Goal: Task Accomplishment & Management: Use online tool/utility

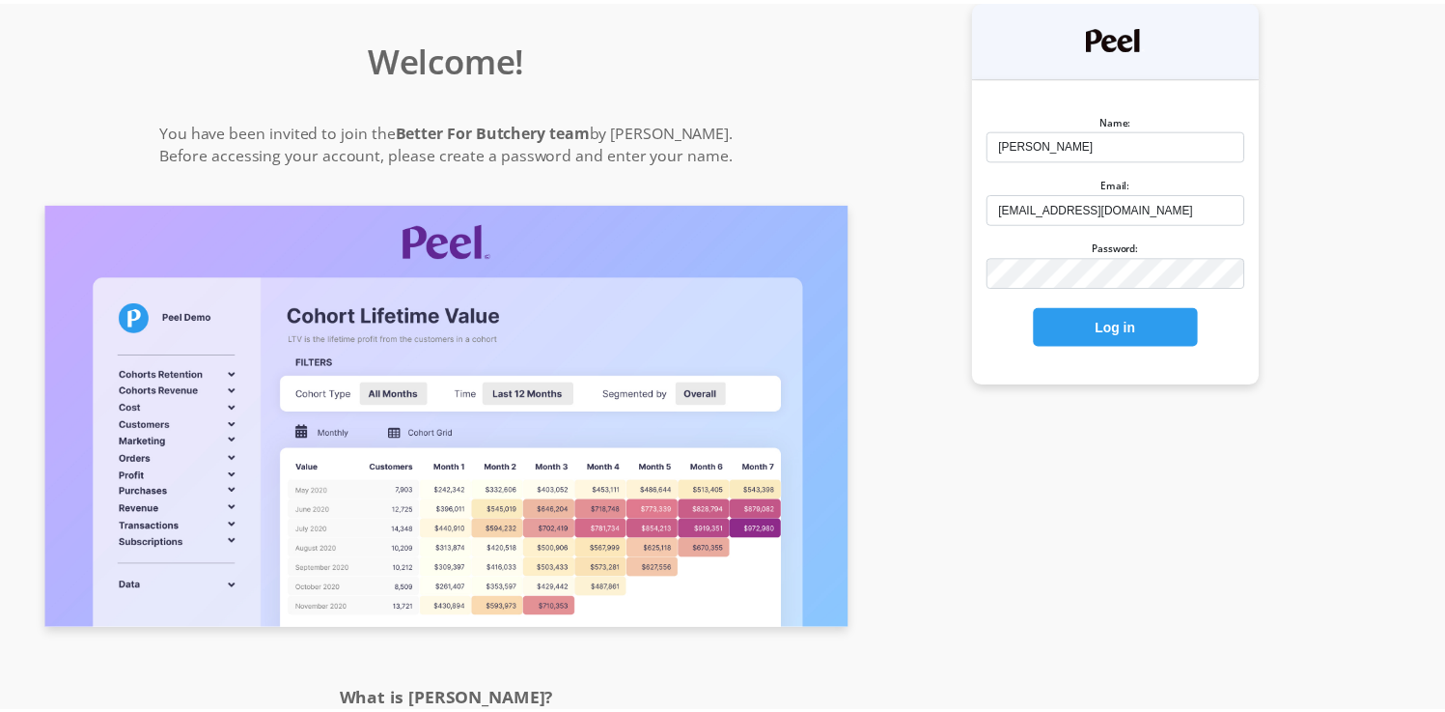
scroll to position [2, 0]
click at [1044, 307] on button "Log in" at bounding box center [1127, 326] width 166 height 39
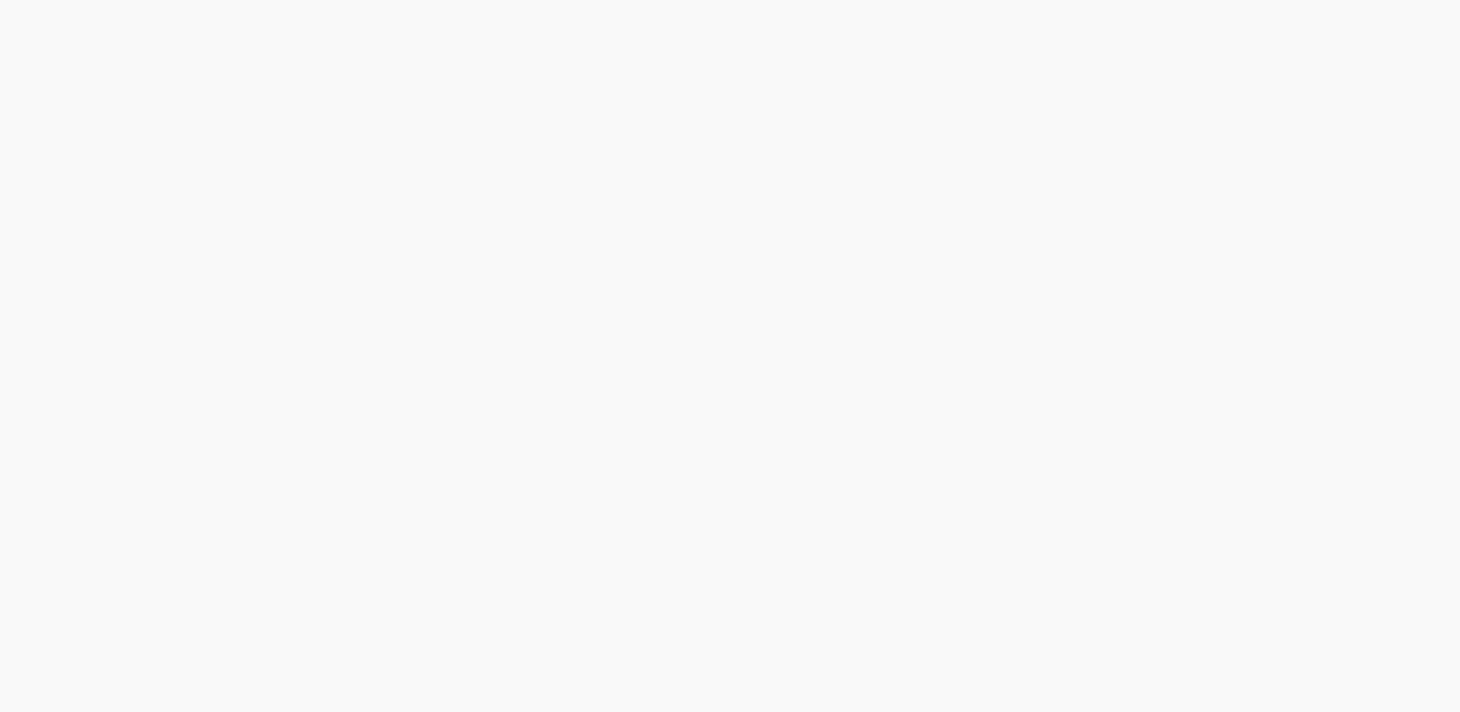
click at [1203, 0] on html at bounding box center [730, 0] width 1460 height 0
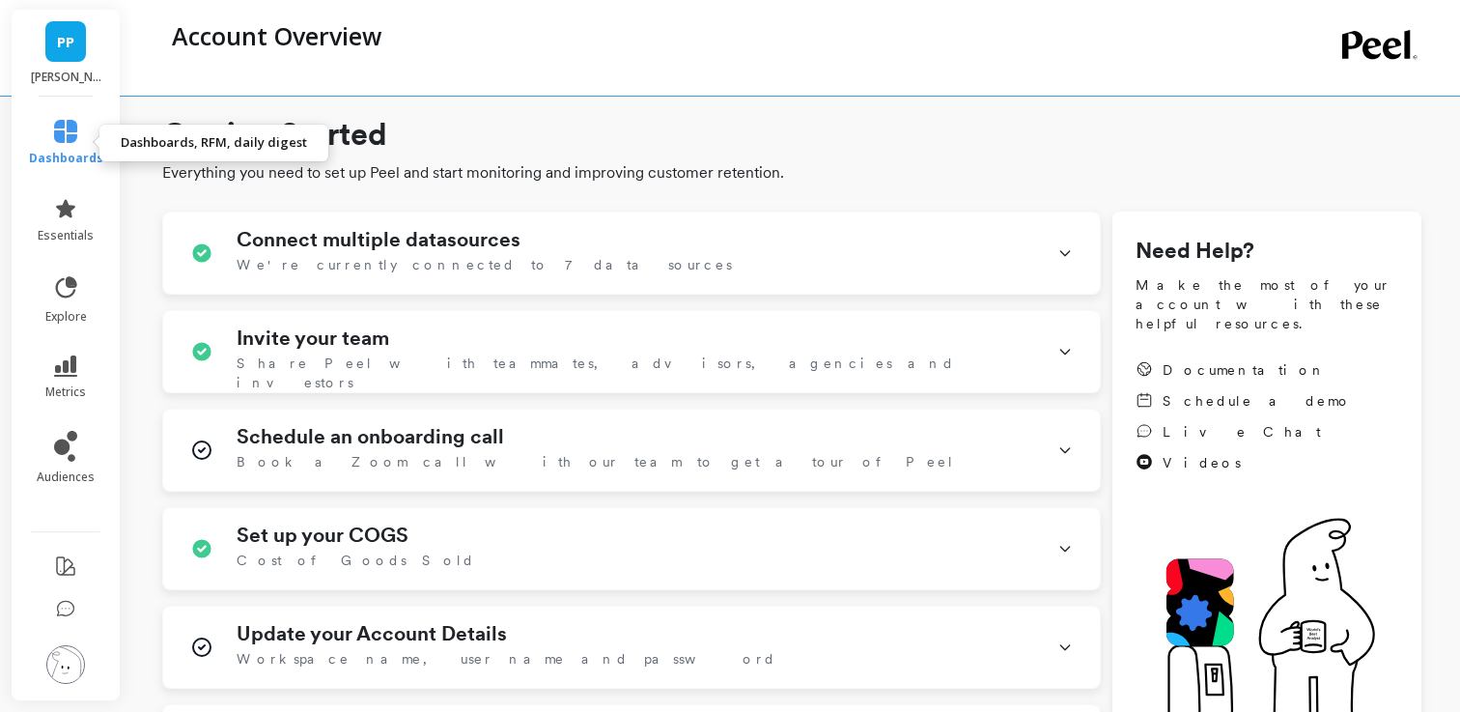
click at [66, 137] on icon at bounding box center [65, 131] width 23 height 23
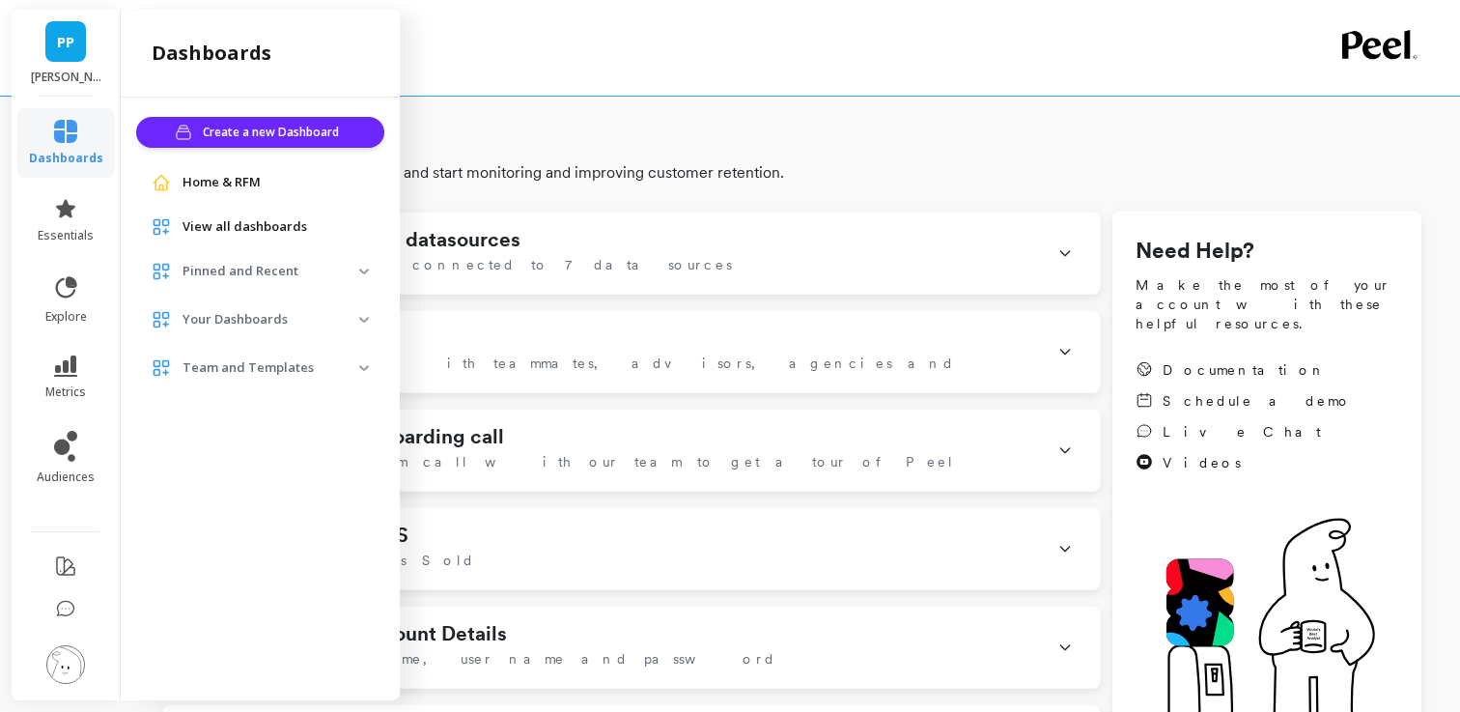
click at [200, 177] on span "Home & RFM" at bounding box center [221, 182] width 78 height 19
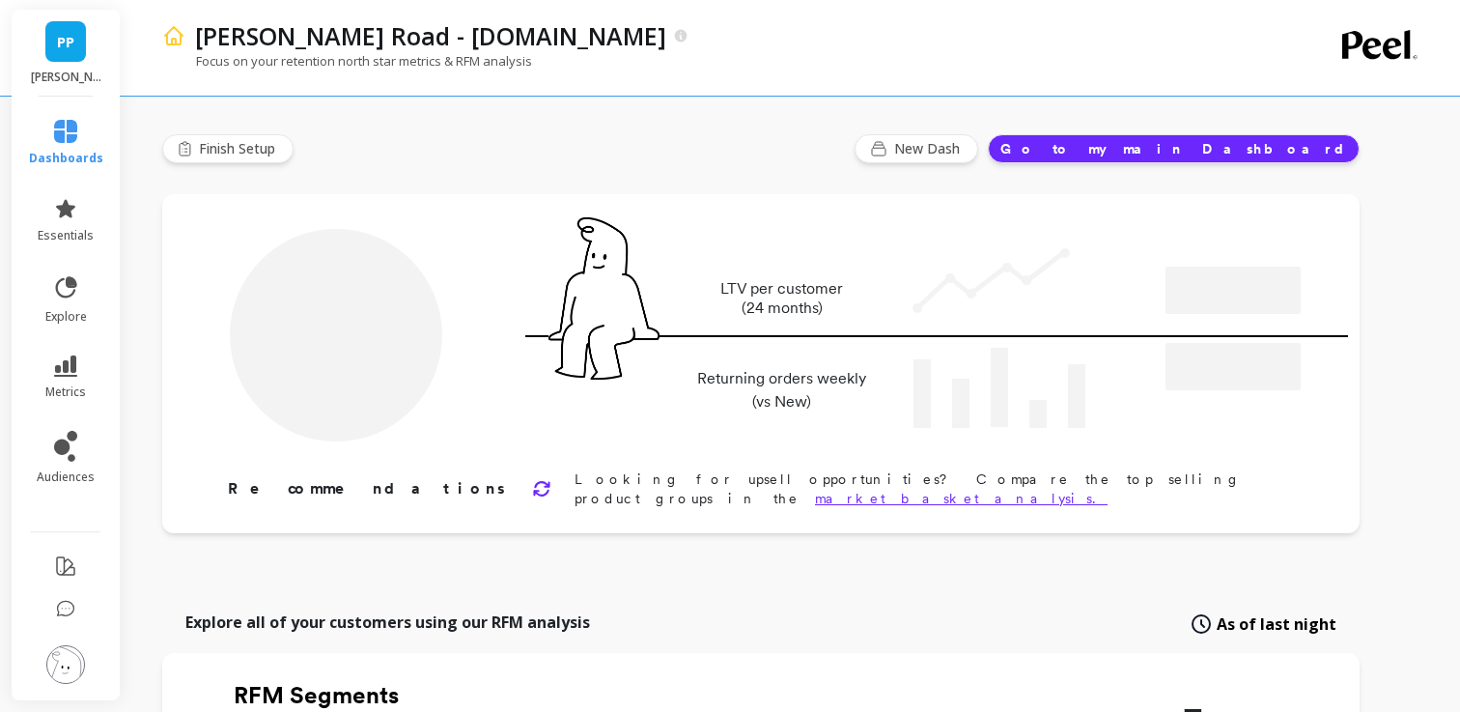
type input "Champions"
type input "15092"
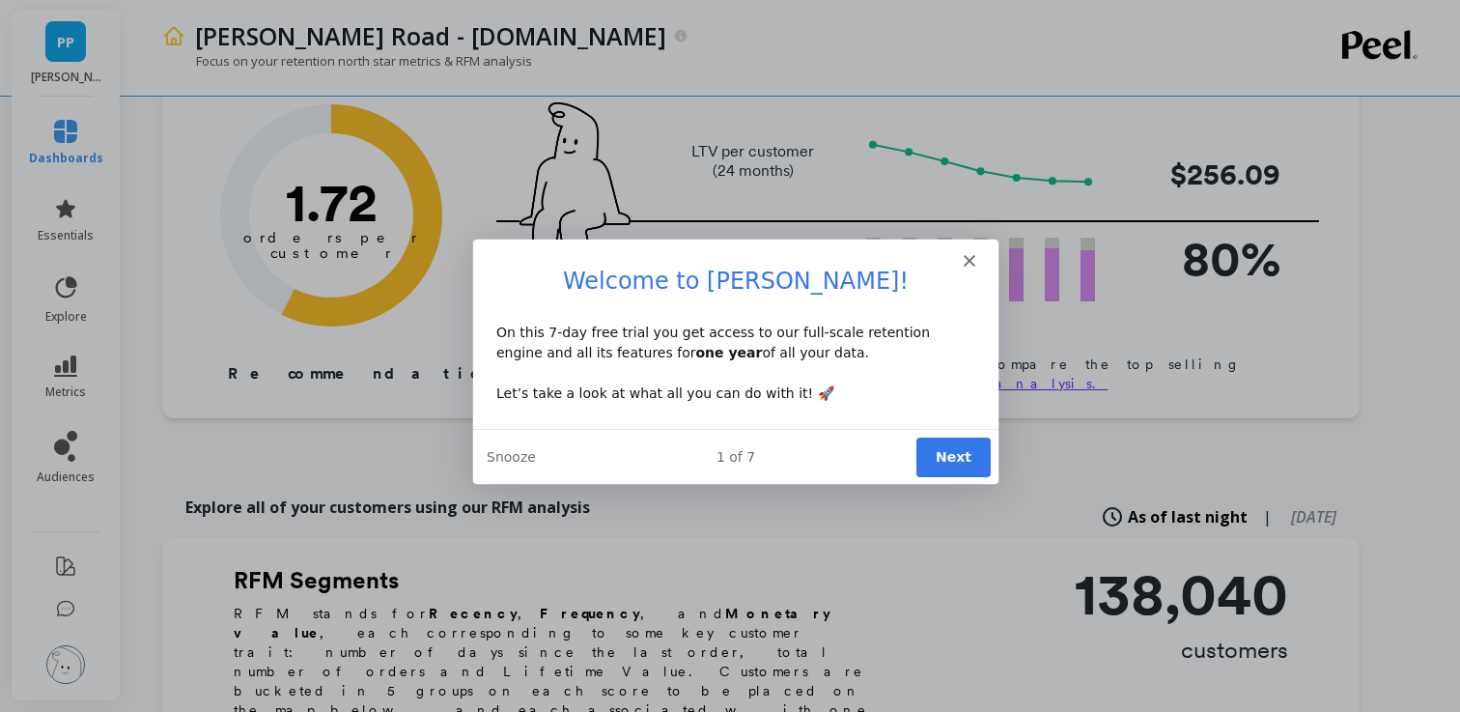
scroll to position [117, 0]
click at [969, 263] on icon "Close" at bounding box center [969, 259] width 12 height 12
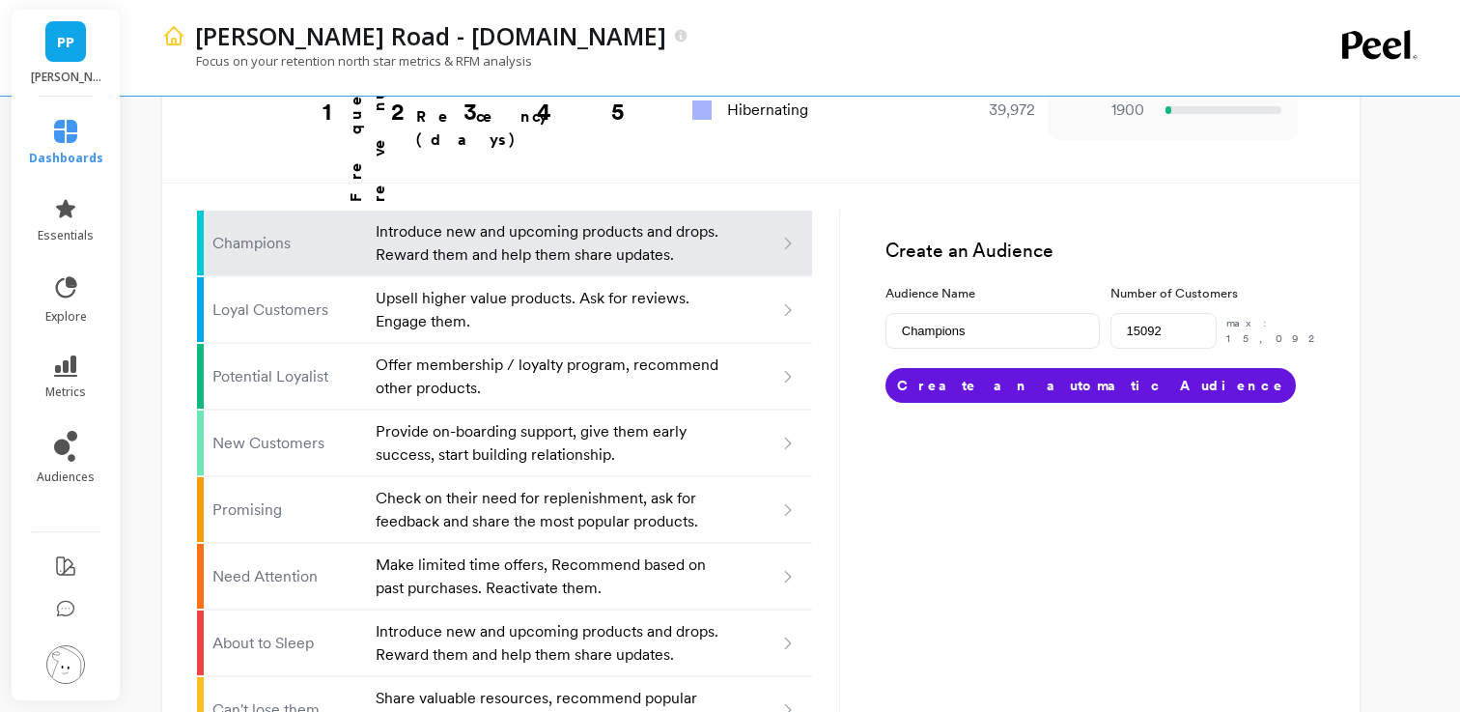
scroll to position [1143, 0]
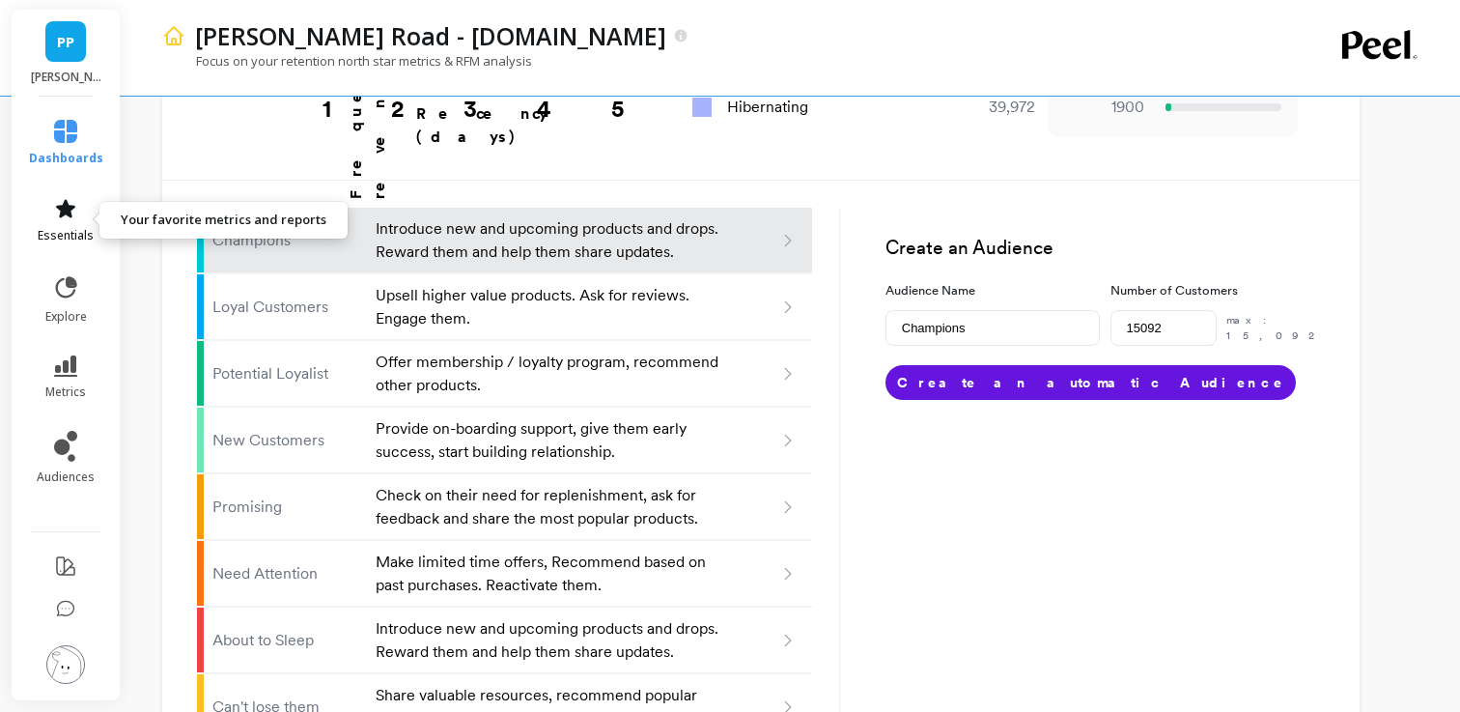
click at [80, 219] on link "essentials" at bounding box center [66, 220] width 74 height 46
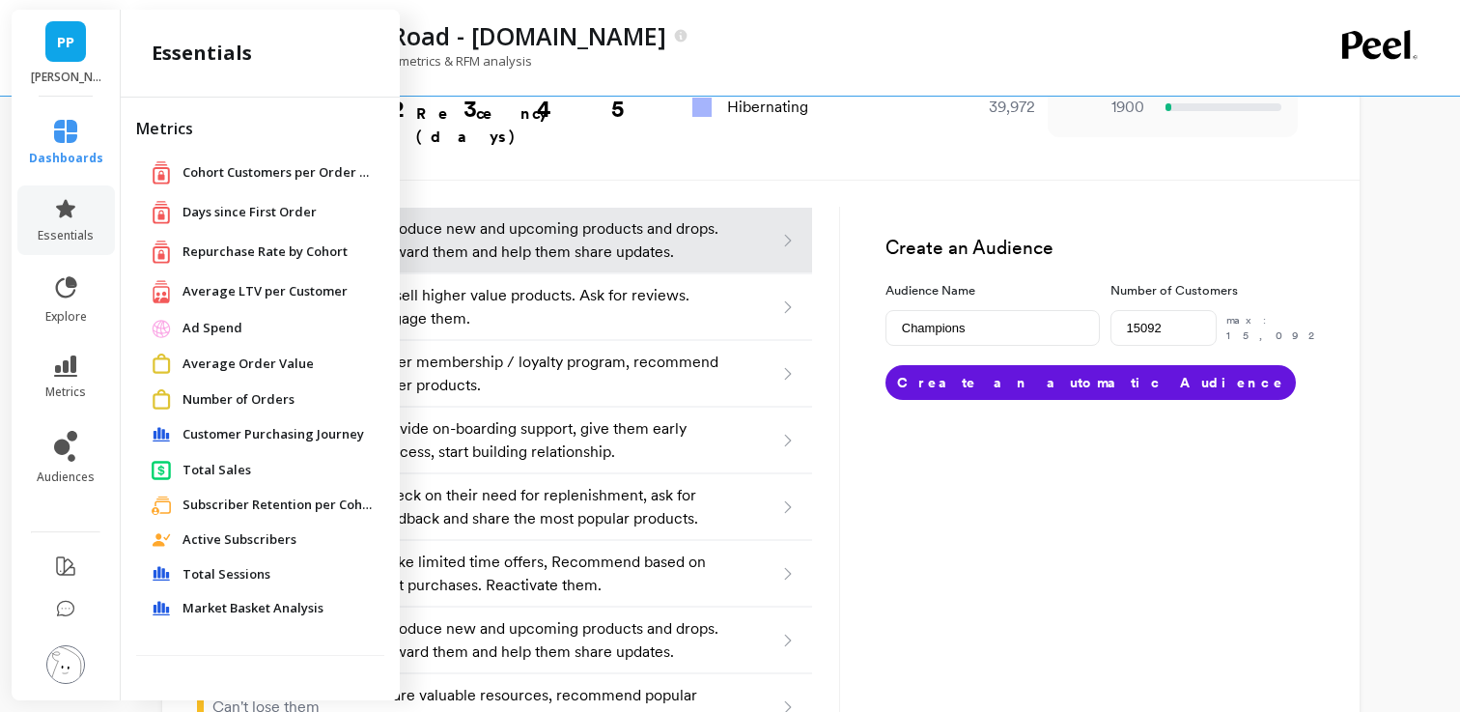
click at [264, 209] on span "Days since First Order" at bounding box center [249, 212] width 134 height 19
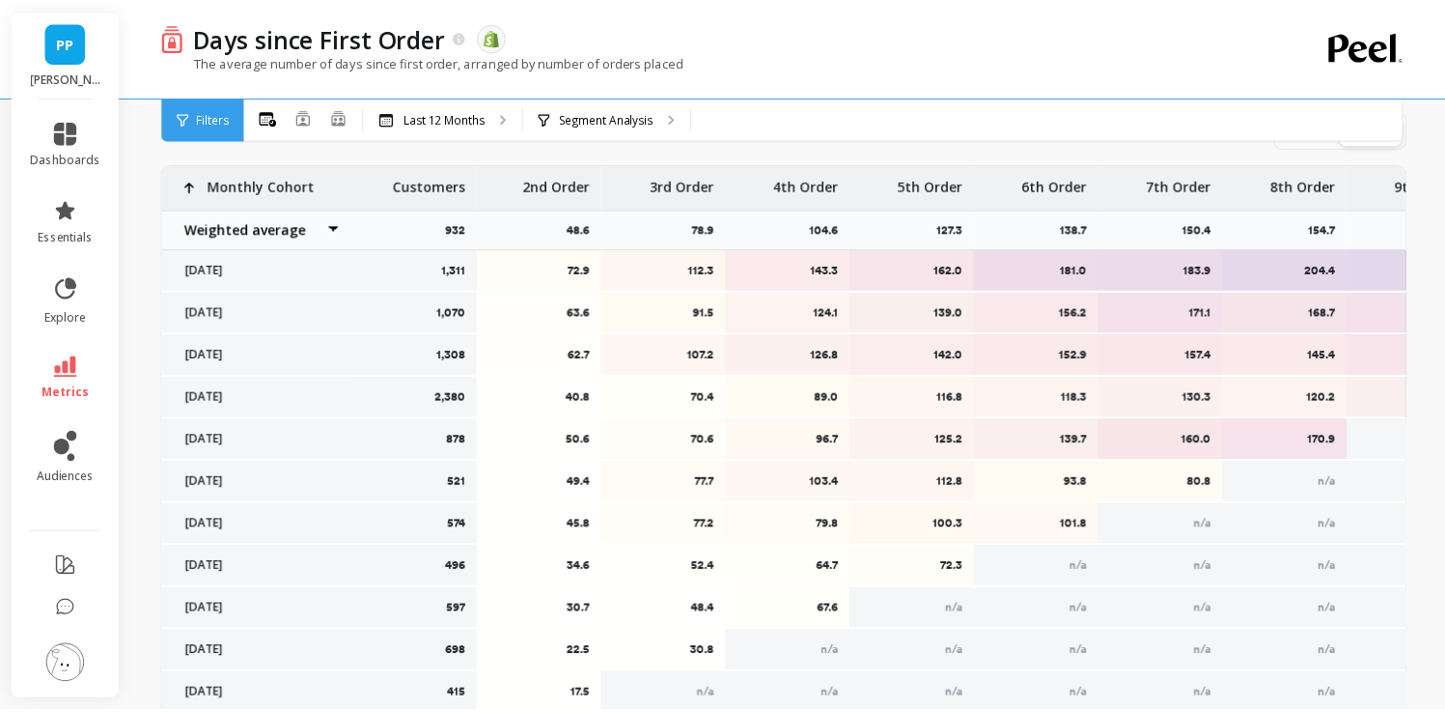
scroll to position [850, 0]
